Goal: Check status: Check status

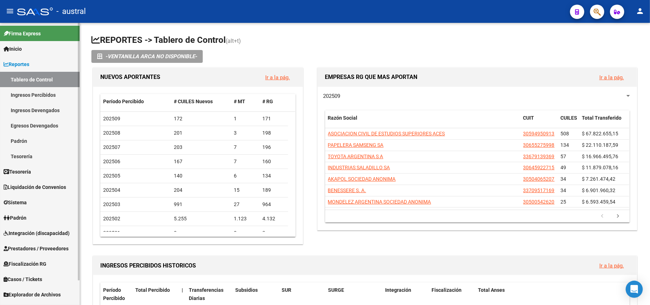
click at [19, 217] on span "Padrón" at bounding box center [15, 218] width 23 height 8
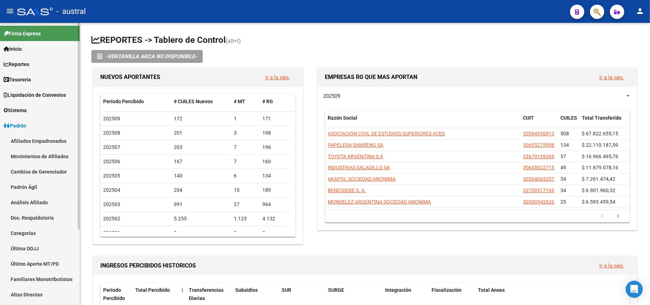
click at [36, 203] on link "Análisis Afiliado" at bounding box center [40, 201] width 80 height 15
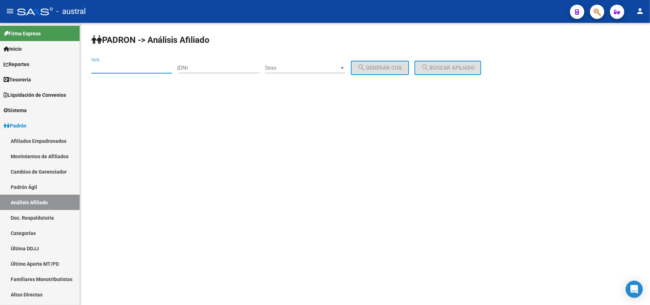
click at [133, 66] on input "CUIL" at bounding box center [131, 68] width 81 height 6
type input "20-36715911-2"
click at [451, 67] on span "search Buscar afiliado" at bounding box center [448, 68] width 54 height 6
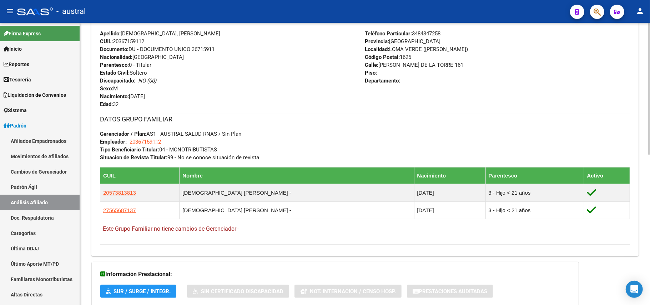
scroll to position [323, 0]
